Goal: Information Seeking & Learning: Learn about a topic

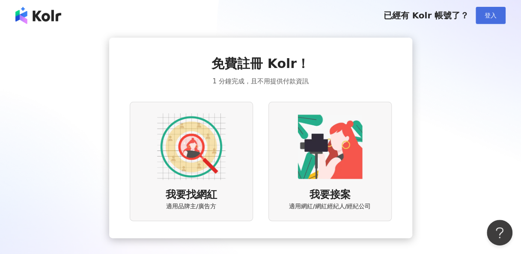
click at [488, 22] on button "登入" at bounding box center [491, 15] width 30 height 17
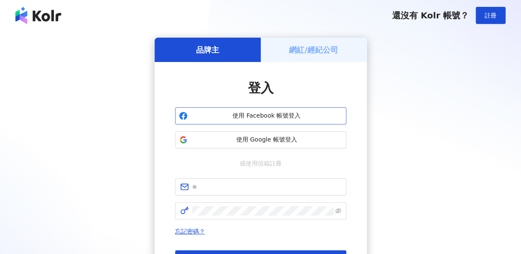
click at [243, 113] on span "使用 Facebook 帳號登入" at bounding box center [267, 116] width 152 height 9
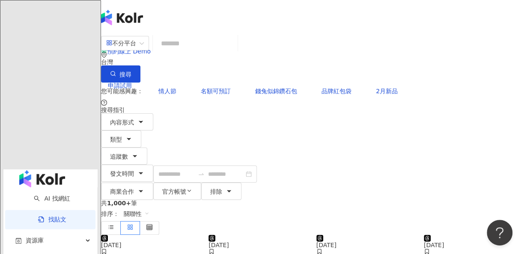
click at [234, 47] on input "search" at bounding box center [195, 43] width 78 height 18
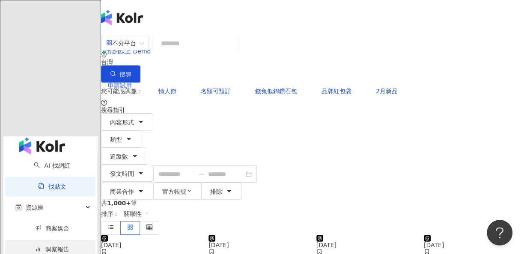
click at [45, 246] on link "洞察報告" at bounding box center [52, 249] width 34 height 7
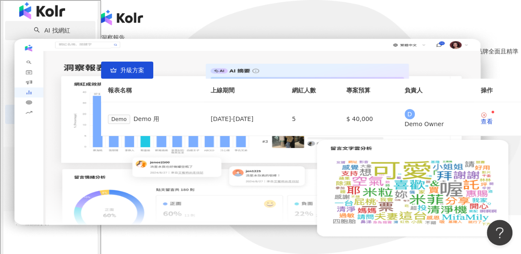
click at [39, 34] on link "AI 找網紅" at bounding box center [52, 30] width 36 height 7
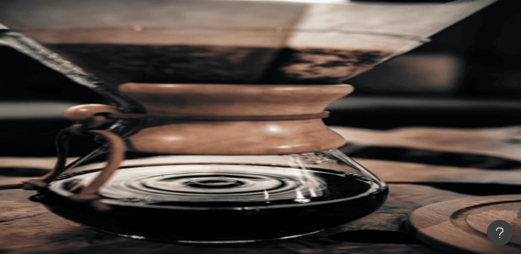
click at [132, 112] on icon "button" at bounding box center [128, 115] width 7 height 7
click at [132, 129] on icon "button" at bounding box center [128, 132] width 7 height 7
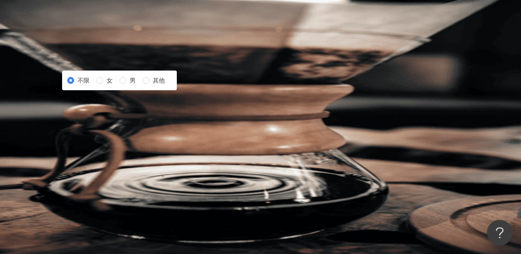
click at [132, 129] on icon "button" at bounding box center [128, 132] width 7 height 7
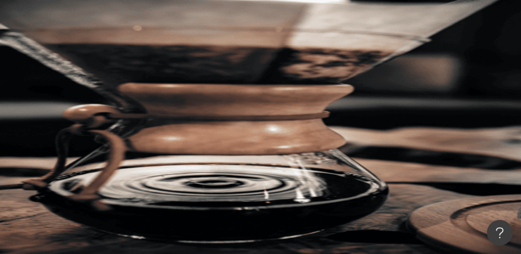
click at [141, 124] on button "性別" at bounding box center [121, 132] width 40 height 17
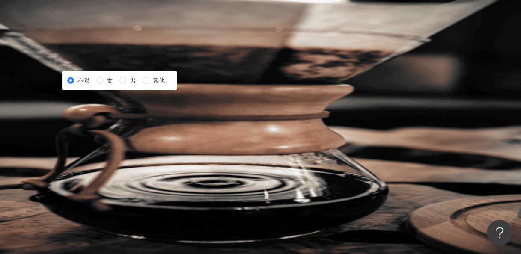
click at [128, 147] on span "追蹤數" at bounding box center [119, 150] width 18 height 7
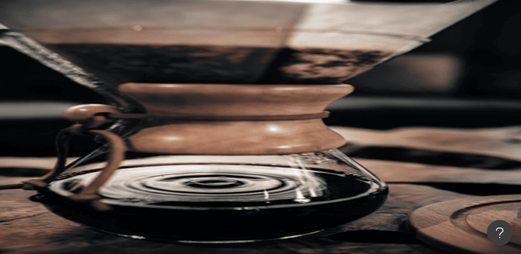
click at [226, 49] on input "search" at bounding box center [190, 42] width 69 height 16
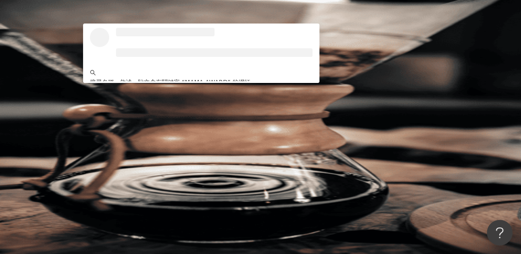
type input "**********"
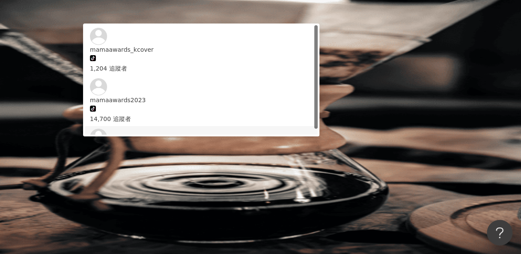
click at [295, 146] on span "mnetmama" at bounding box center [201, 150] width 223 height 9
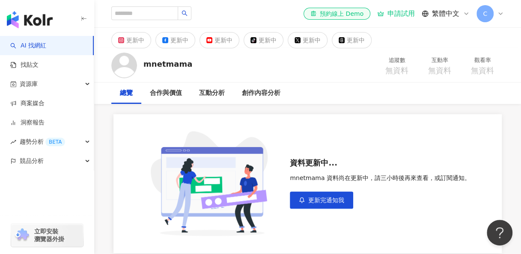
click at [36, 46] on link "AI 找網紅" at bounding box center [28, 46] width 36 height 9
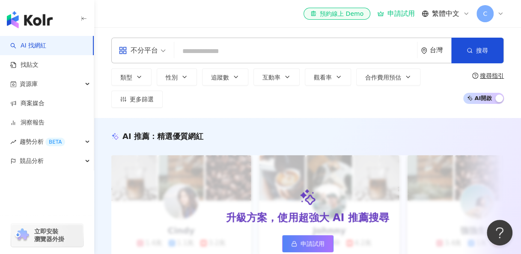
click at [223, 51] on input "search" at bounding box center [296, 51] width 236 height 16
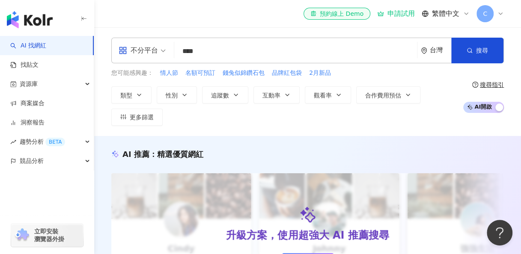
type input "****"
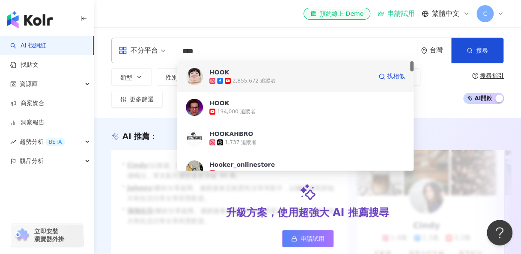
click at [333, 73] on span "HOOK" at bounding box center [290, 72] width 163 height 9
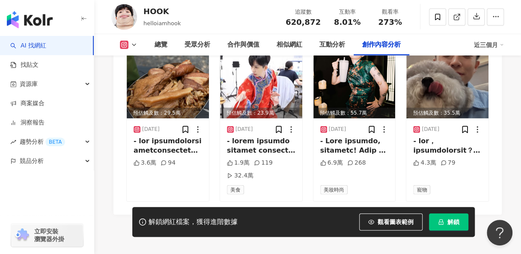
scroll to position [2696, 0]
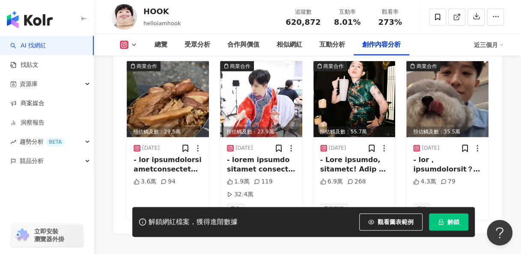
click at [493, 39] on div "近三個月" at bounding box center [489, 45] width 30 height 14
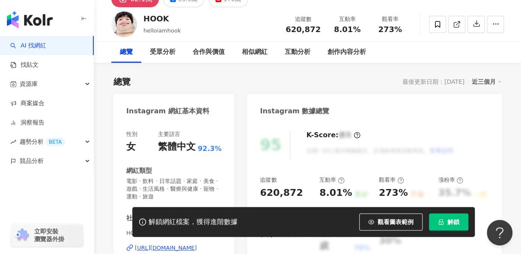
scroll to position [0, 0]
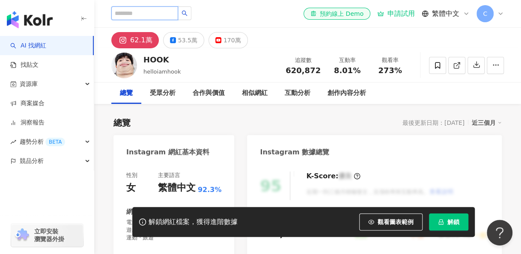
click at [141, 13] on input "search" at bounding box center [144, 13] width 67 height 14
type input "***"
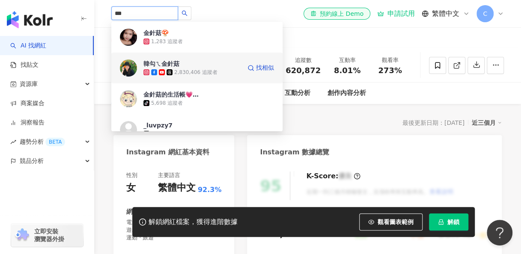
click at [183, 69] on div "2,830,406 追蹤者" at bounding box center [195, 72] width 43 height 7
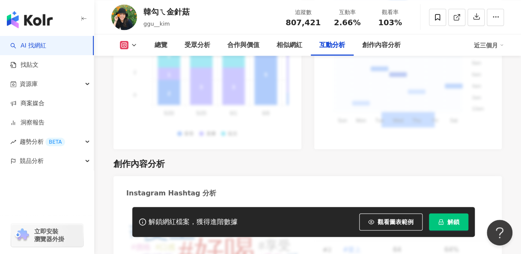
scroll to position [2354, 0]
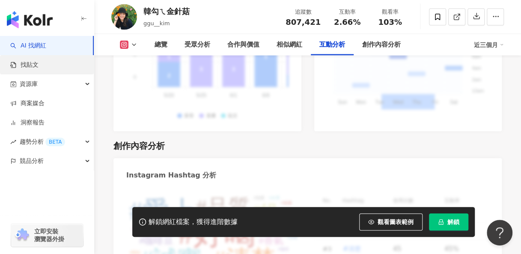
click at [31, 62] on link "找貼文" at bounding box center [24, 65] width 28 height 9
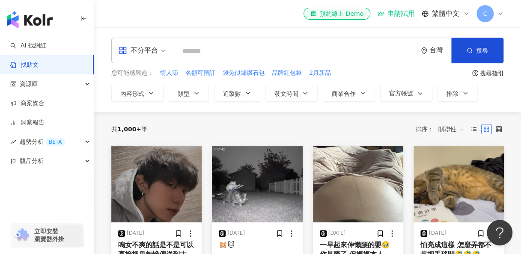
click at [232, 52] on input "search" at bounding box center [296, 51] width 236 height 18
type input "*"
type input "**********"
